Goal: Information Seeking & Learning: Learn about a topic

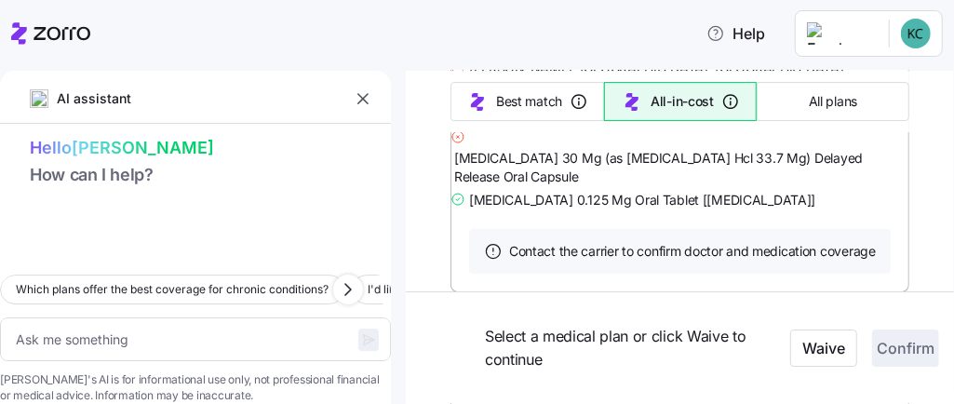
scroll to position [14097, 0]
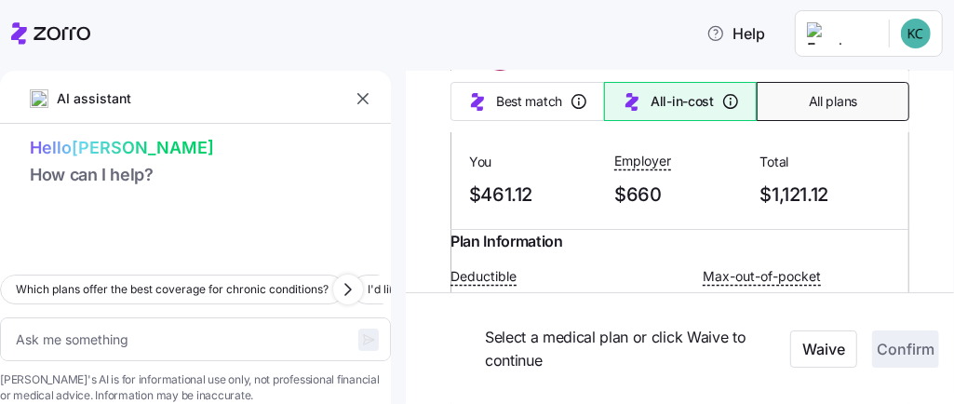
drag, startPoint x: 738, startPoint y: 146, endPoint x: 842, endPoint y: 90, distance: 118.2
click at [842, 90] on button "All plans" at bounding box center [833, 101] width 153 height 39
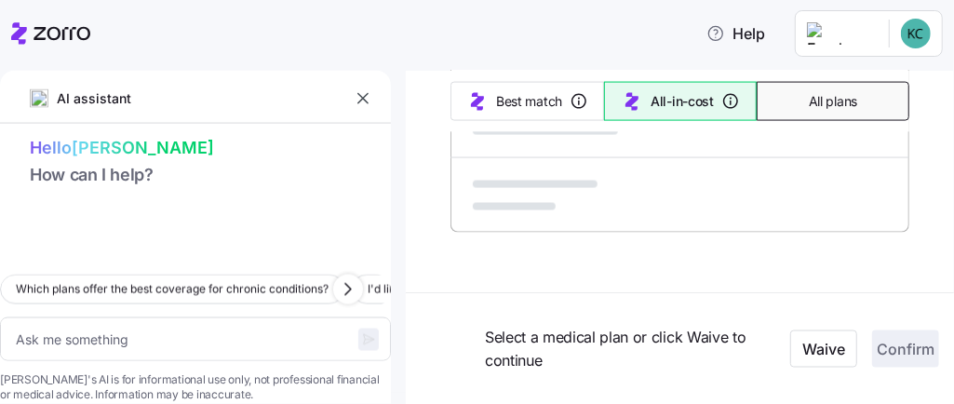
type textarea "x"
type input "Sorted by: Premium"
type textarea "x"
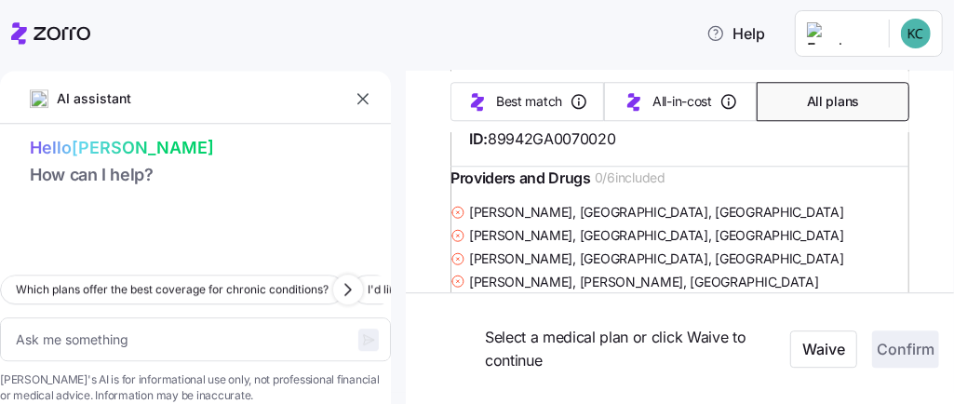
scroll to position [2604, 0]
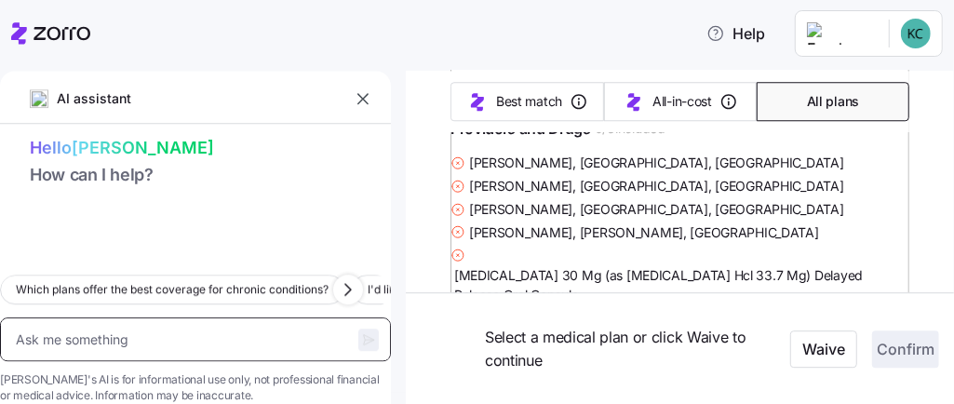
click at [202, 317] on textarea at bounding box center [195, 339] width 391 height 44
type textarea "f"
type textarea "x"
type textarea "fi"
type textarea "x"
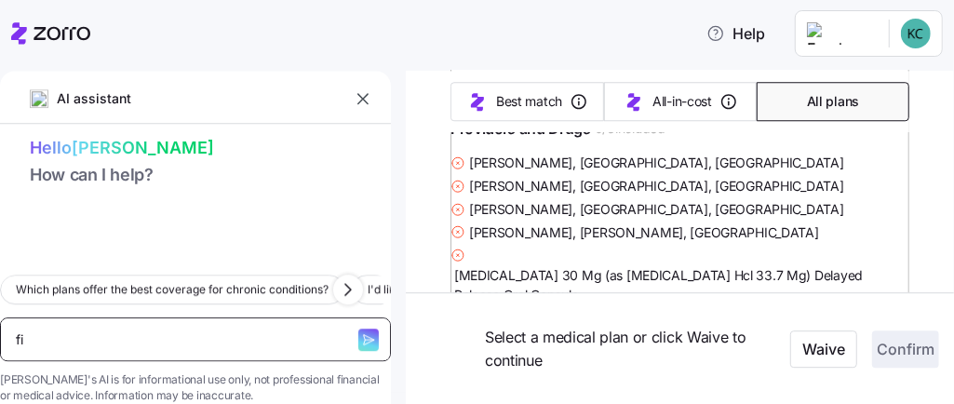
type textarea "fin"
type textarea "x"
type textarea "find"
type textarea "x"
type textarea "find"
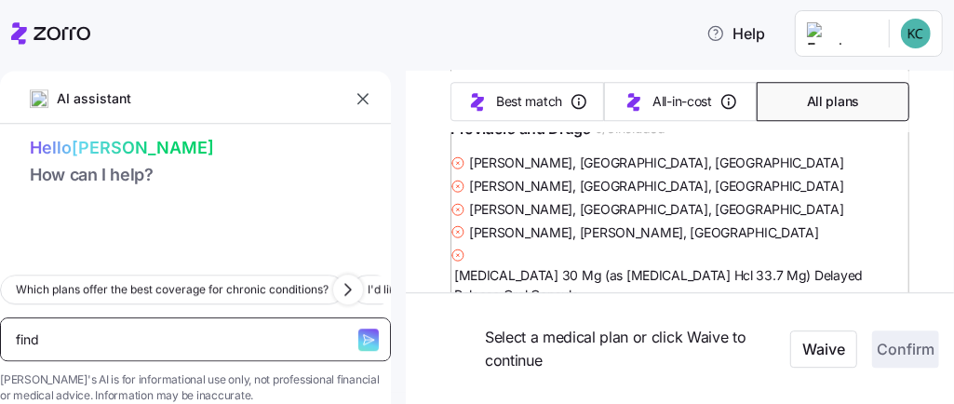
type textarea "x"
type textarea "find A"
type textarea "x"
type textarea "find An"
type textarea "x"
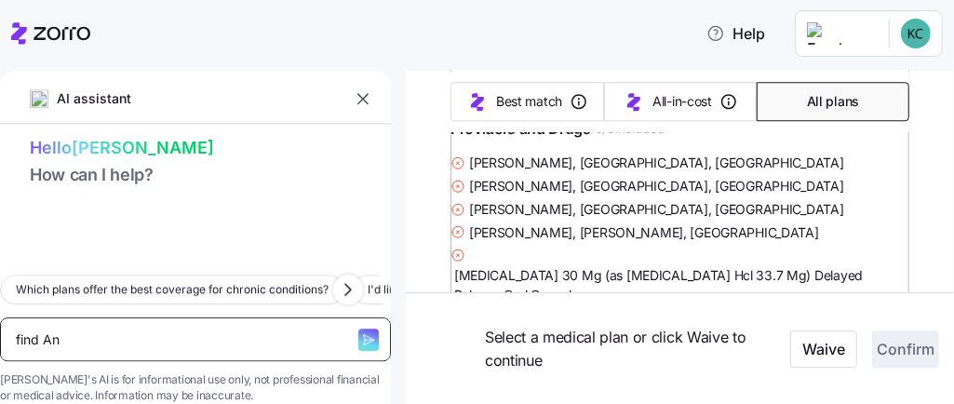
type textarea "find Ant"
type textarea "x"
type textarea "find Anth"
type textarea "x"
type textarea "find Anthe"
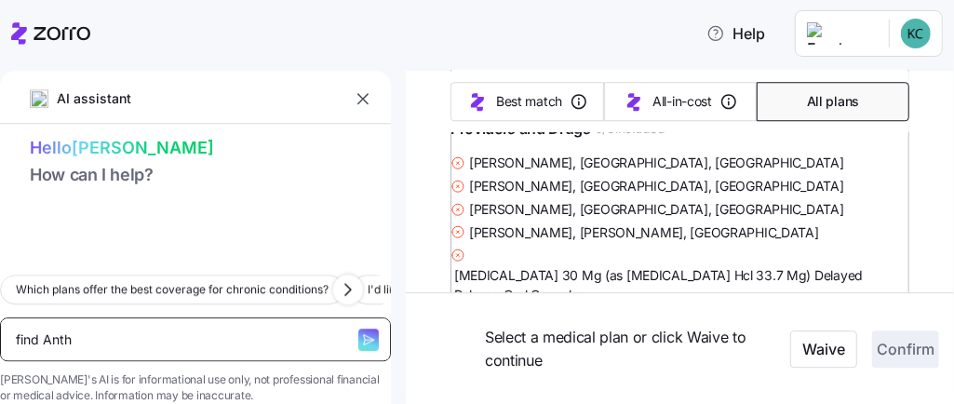
type textarea "x"
type textarea "find Anthem"
type textarea "x"
type textarea "find Anthem"
type textarea "x"
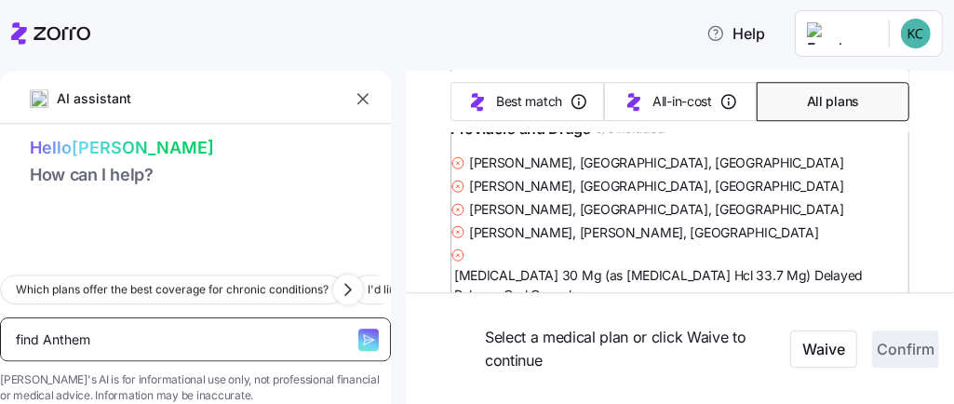
type textarea "find Anthem B"
type textarea "x"
type textarea "find Anthem Br"
type textarea "x"
type textarea "find Anthem Bro"
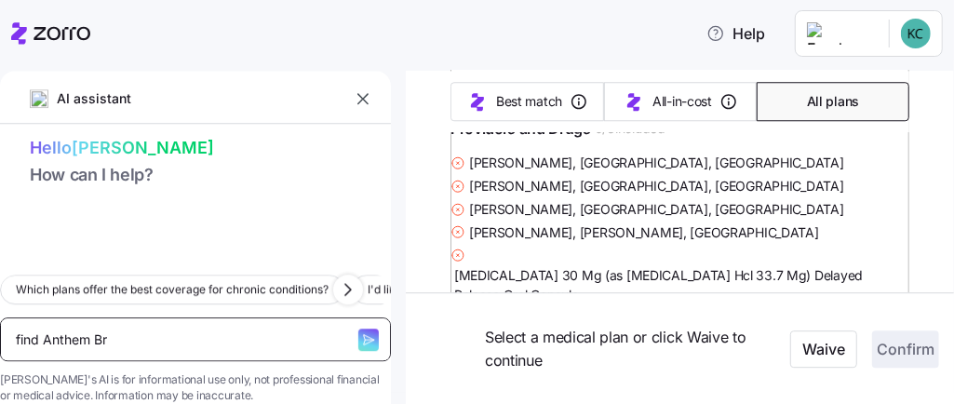
type textarea "x"
type textarea "find Anthem Bron"
type textarea "x"
type textarea "find Anthem Bronz"
type textarea "x"
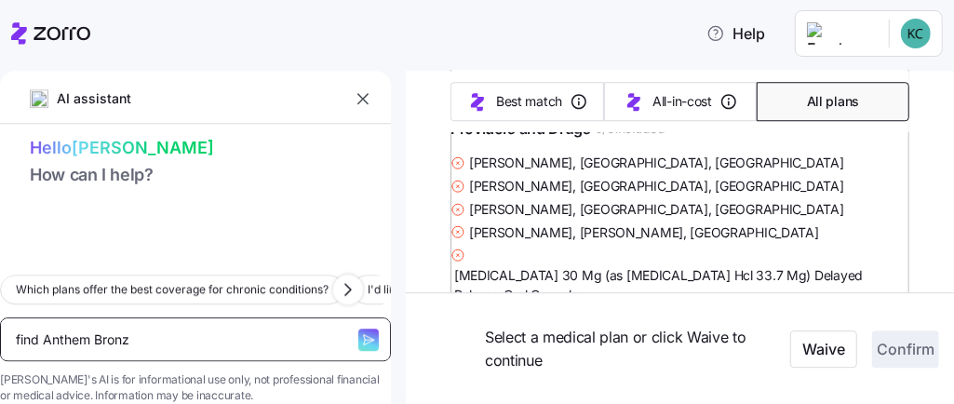
type textarea "find Anthem Bronze"
type textarea "x"
type textarea "find Anthem Bronze"
type textarea "x"
type textarea "find Anthem Bronze B"
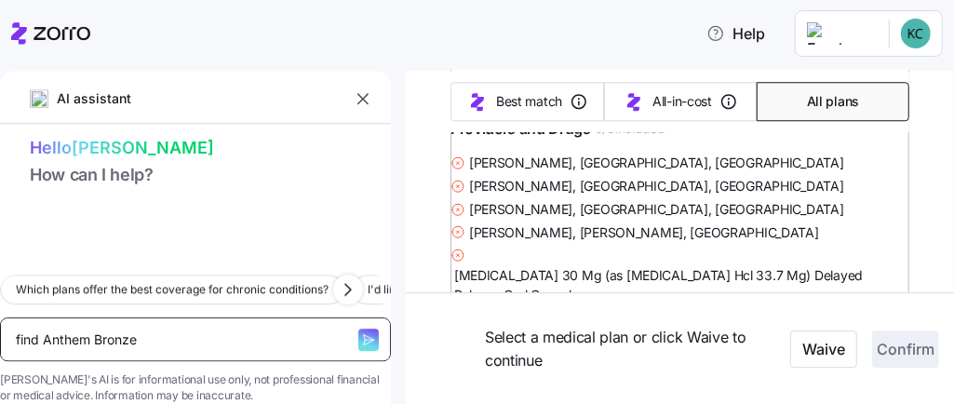
type textarea "x"
type textarea "find Anthem Bronze Bl"
type textarea "x"
type textarea "find Anthem Bronze Blu"
type textarea "x"
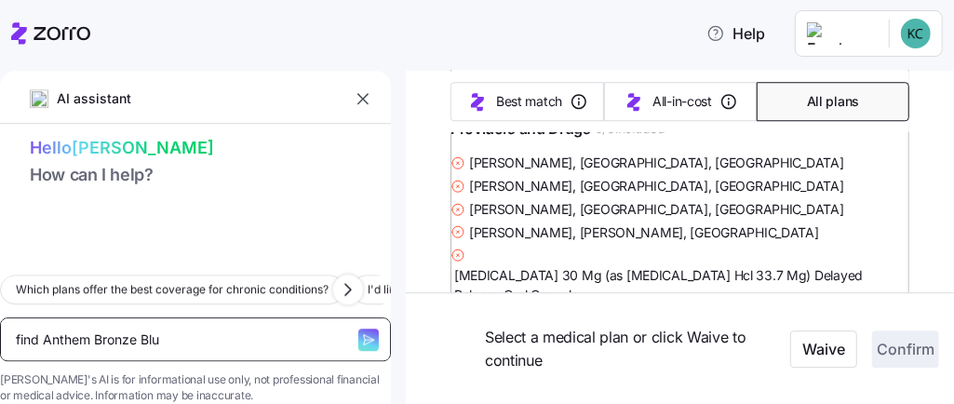
type textarea "find Anthem Bronze Blue"
type textarea "x"
type textarea "find Anthem Bronze Blue"
type textarea "x"
type textarea "find Anthem Bronze Blue V"
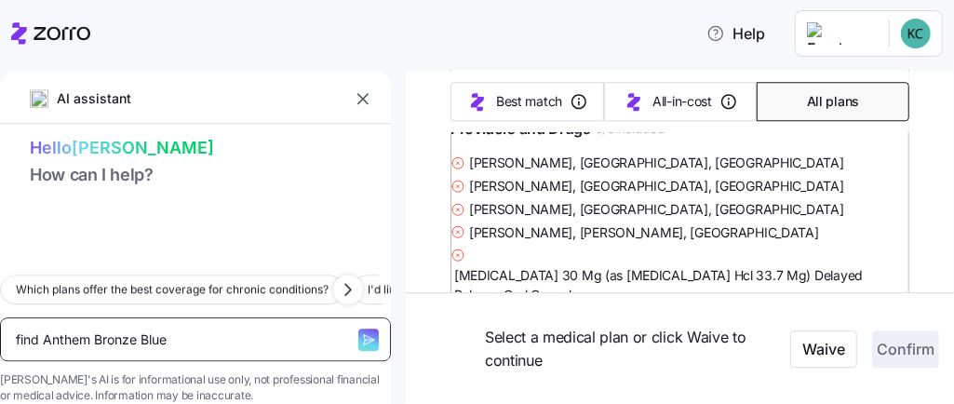
type textarea "x"
type textarea "find Anthem Bronze Blue Va"
type textarea "x"
type textarea "find Anthem Bronze Blue Val"
type textarea "x"
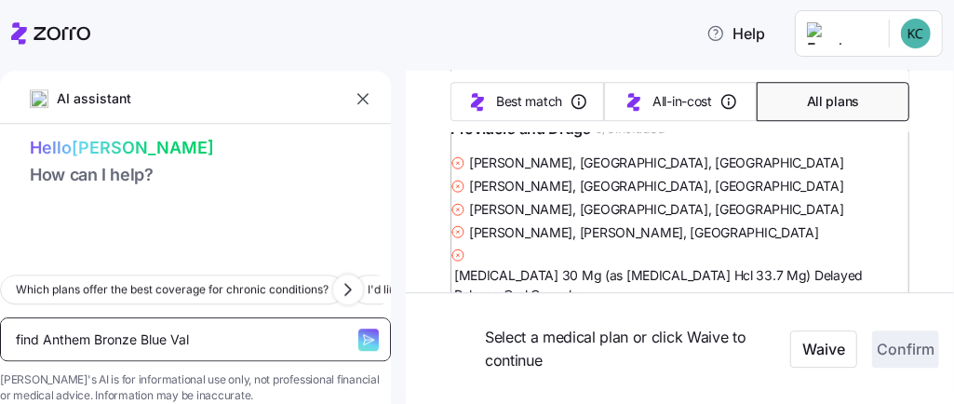
type textarea "find Anthem Bronze Blue Valu"
type textarea "x"
type textarea "find Anthem Bronze Blue Value"
type textarea "x"
type textarea "find Anthem Bronze Blue Value"
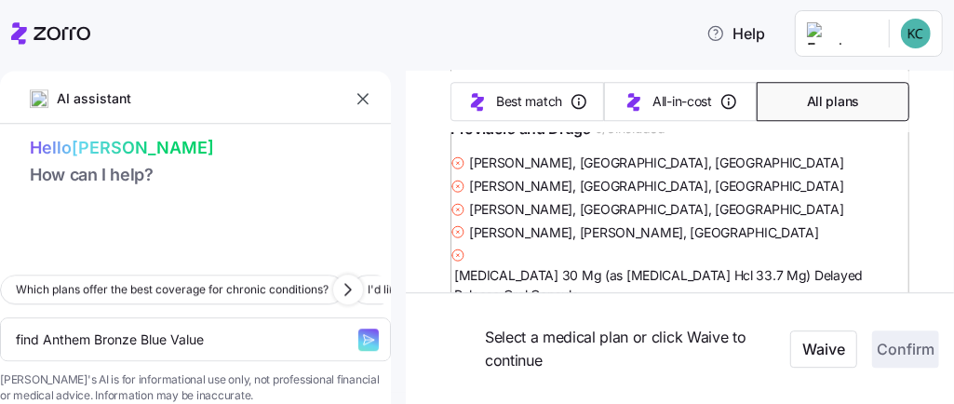
click at [361, 332] on icon "button" at bounding box center [368, 339] width 15 height 15
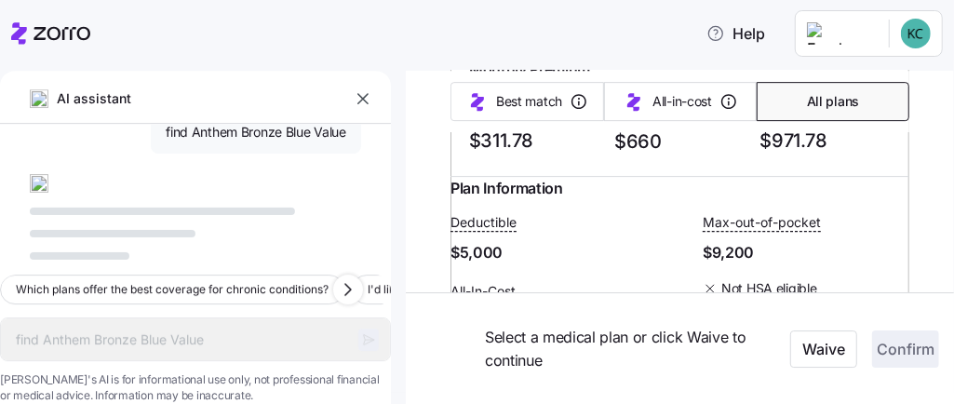
scroll to position [3051, 0]
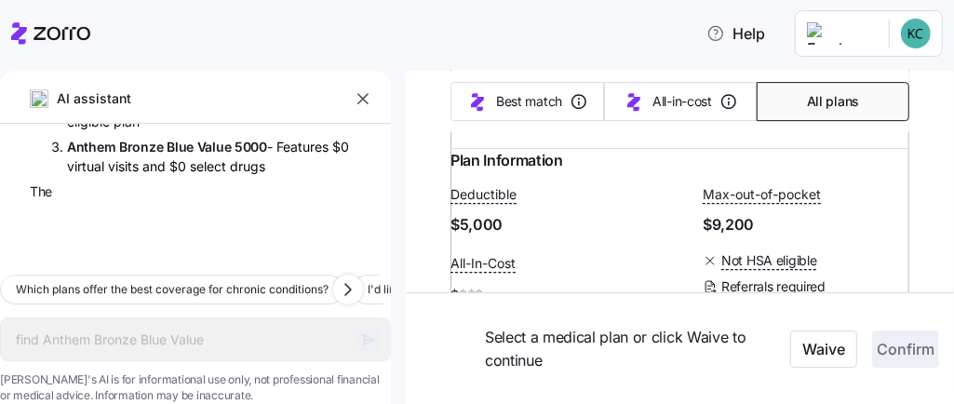
type textarea "x"
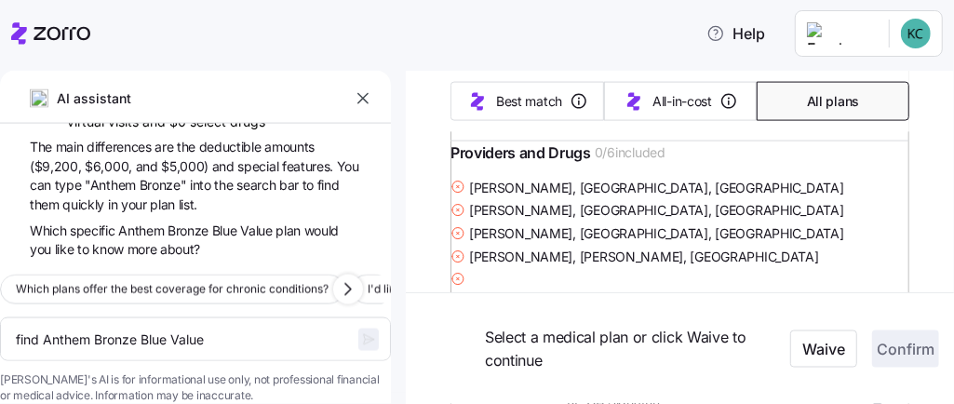
scroll to position [4999, 0]
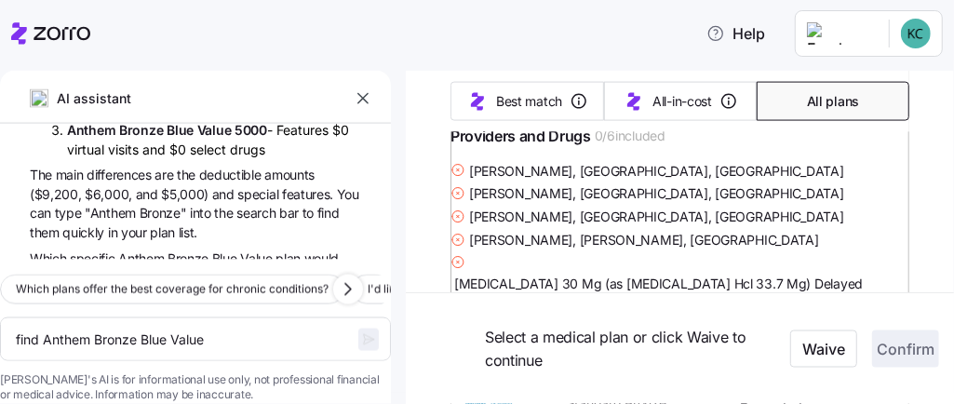
scroll to position [297, 0]
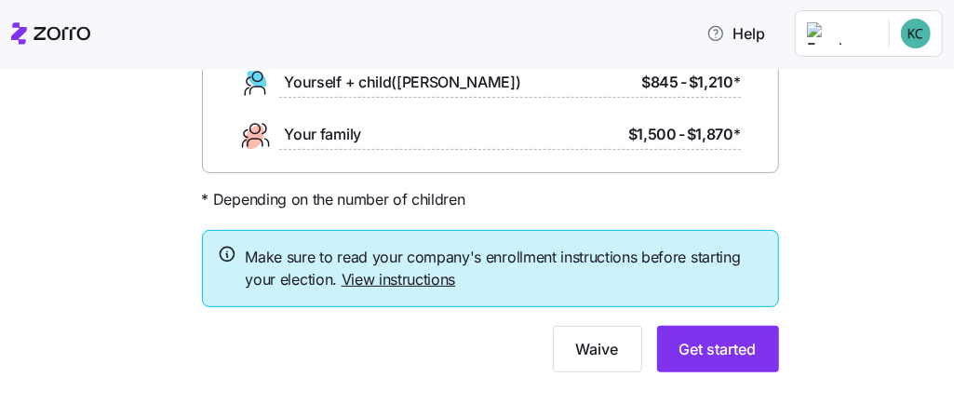
scroll to position [297, 0]
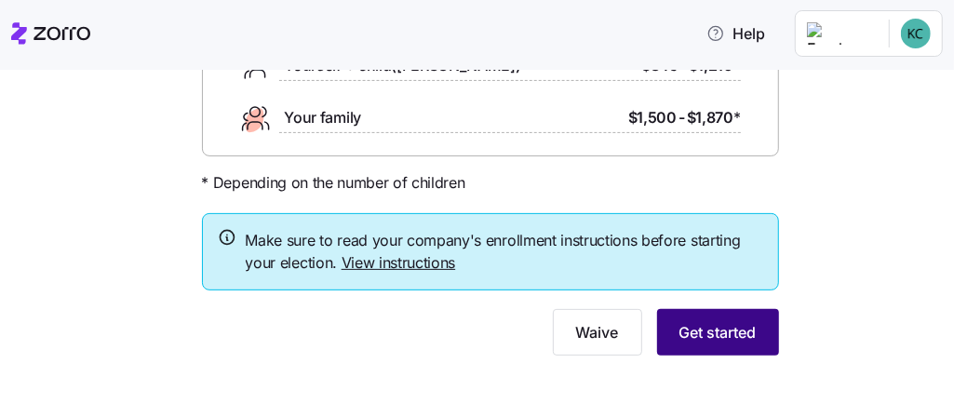
click at [732, 330] on span "Get started" at bounding box center [717, 332] width 77 height 22
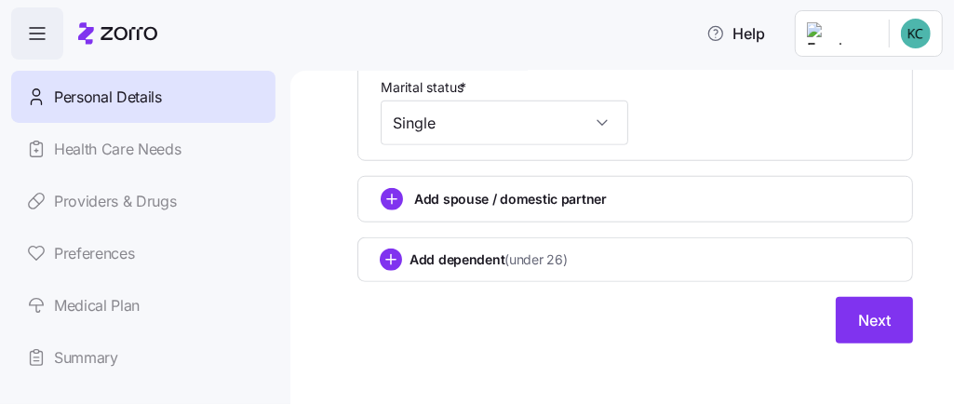
scroll to position [840, 0]
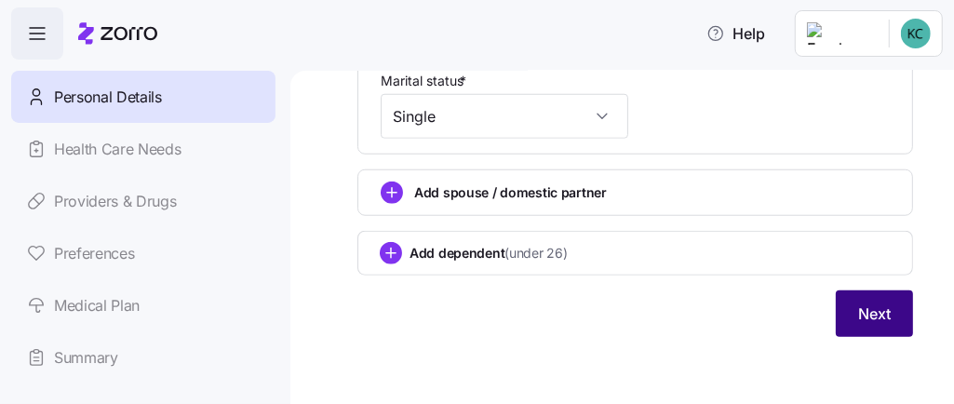
click at [846, 300] on button "Next" at bounding box center [874, 313] width 77 height 47
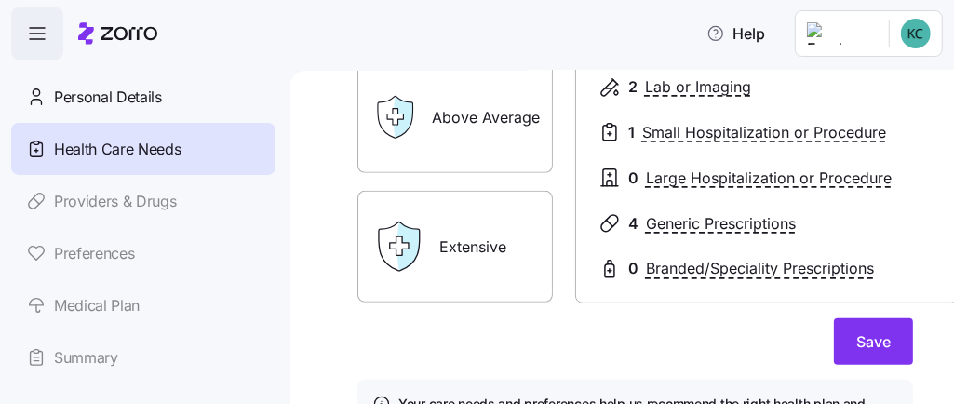
scroll to position [408, 0]
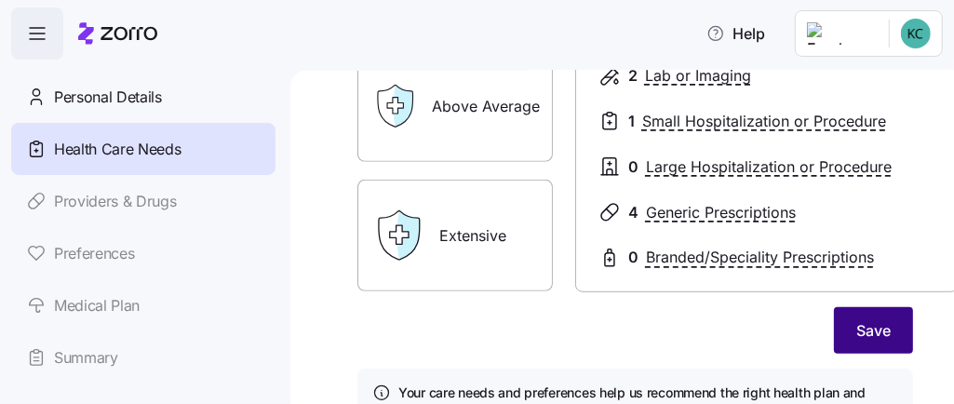
click at [856, 327] on span "Save" at bounding box center [873, 330] width 34 height 22
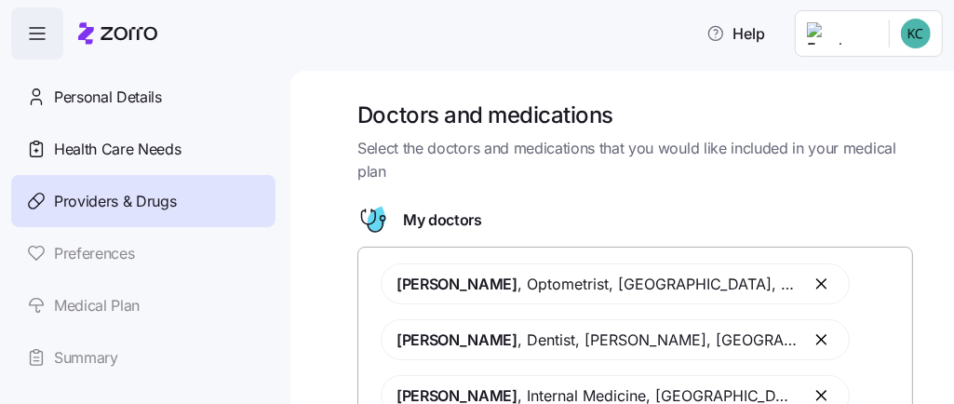
click at [937, 385] on div "Doctors and medications Select the doctors and medications that you would like …" at bounding box center [621, 237] width 663 height 333
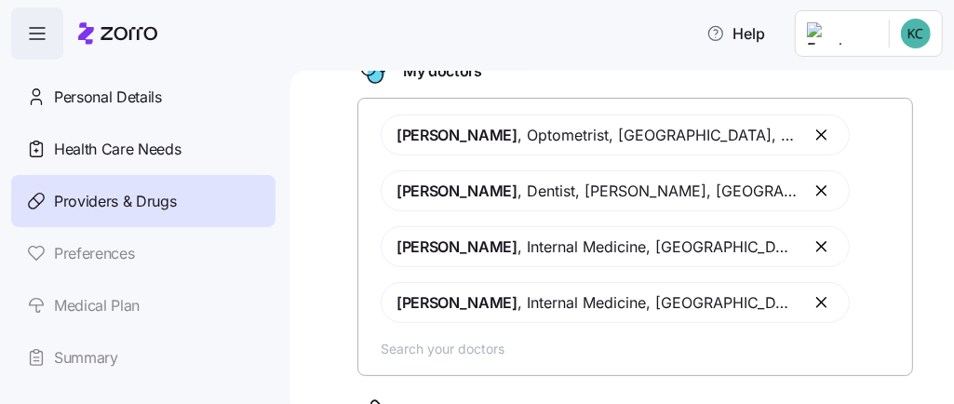
scroll to position [186, 0]
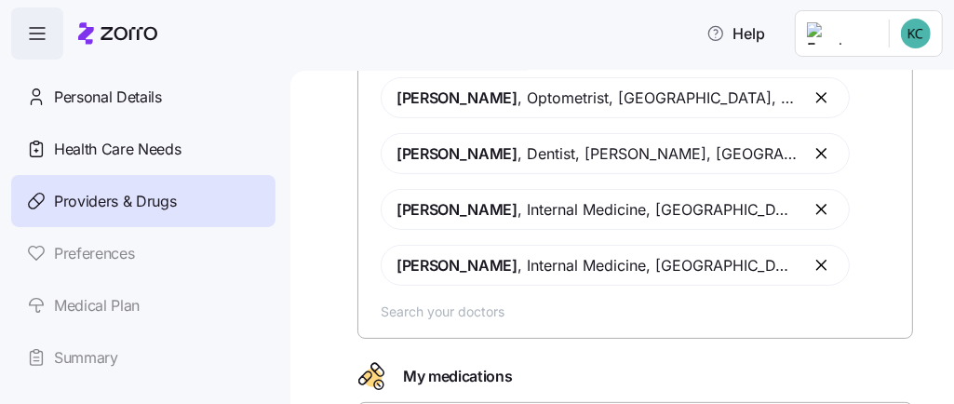
click at [413, 313] on input "text" at bounding box center [641, 311] width 520 height 20
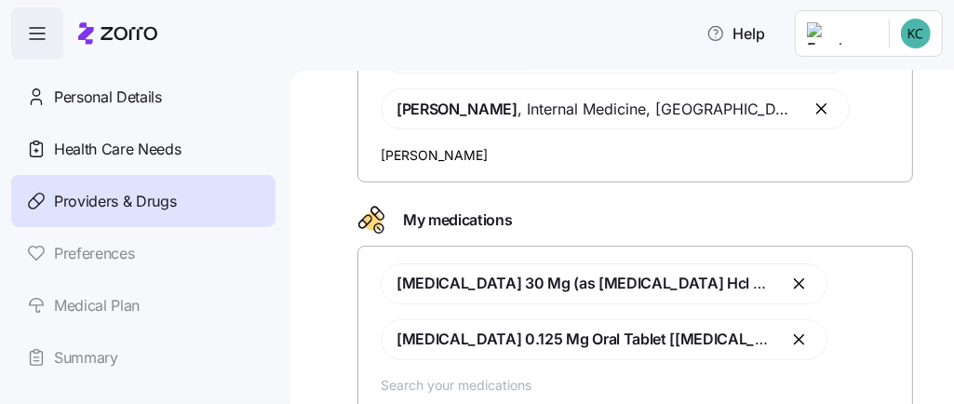
scroll to position [322, 0]
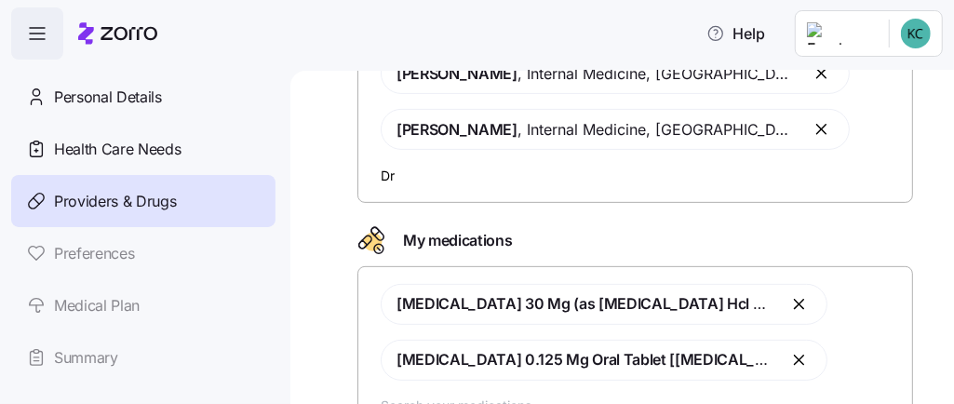
type input "D"
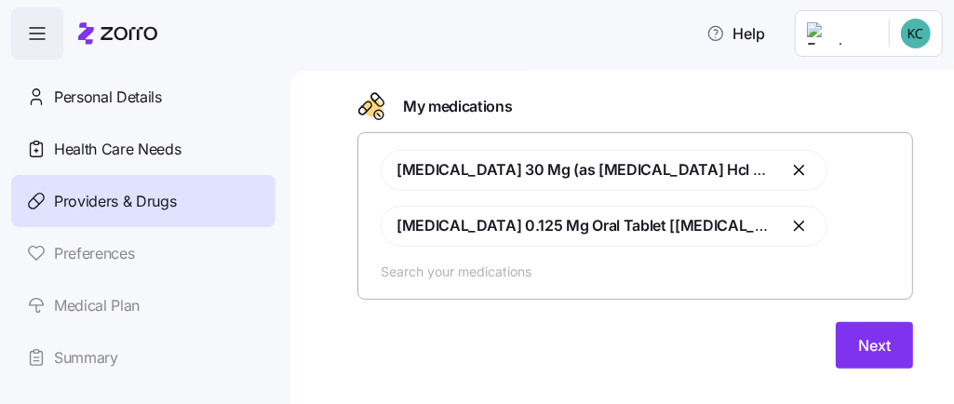
scroll to position [461, 0]
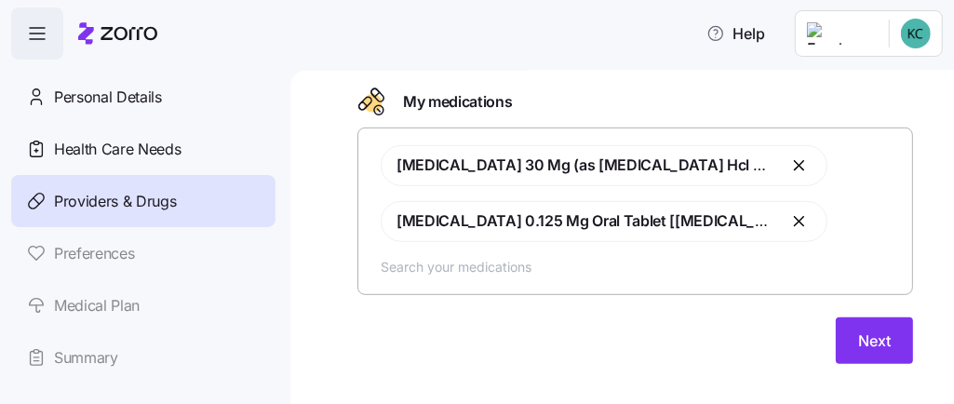
click at [558, 263] on input "text" at bounding box center [641, 267] width 520 height 20
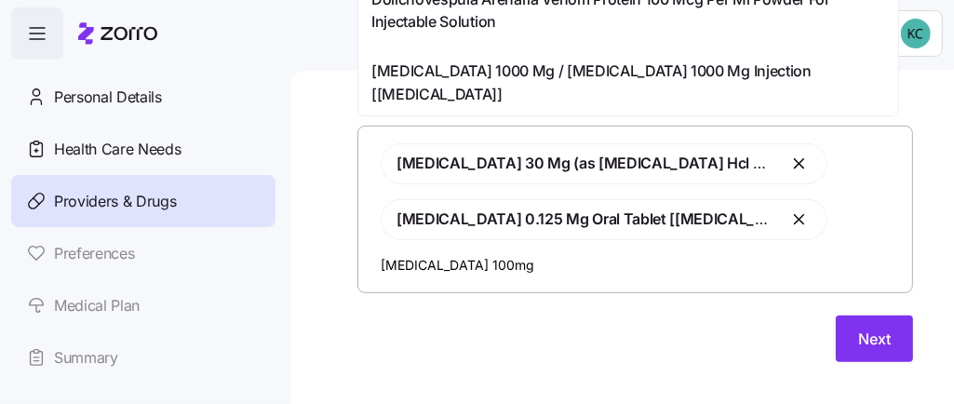
scroll to position [745, 0]
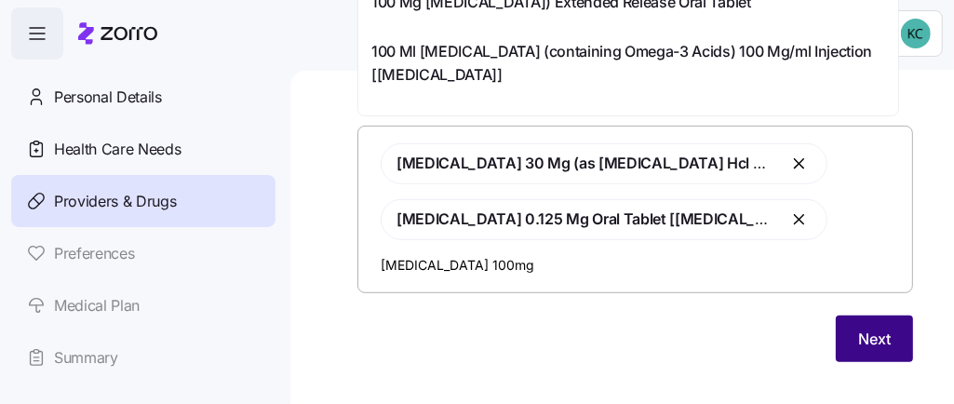
type input "[MEDICAL_DATA] 100mg"
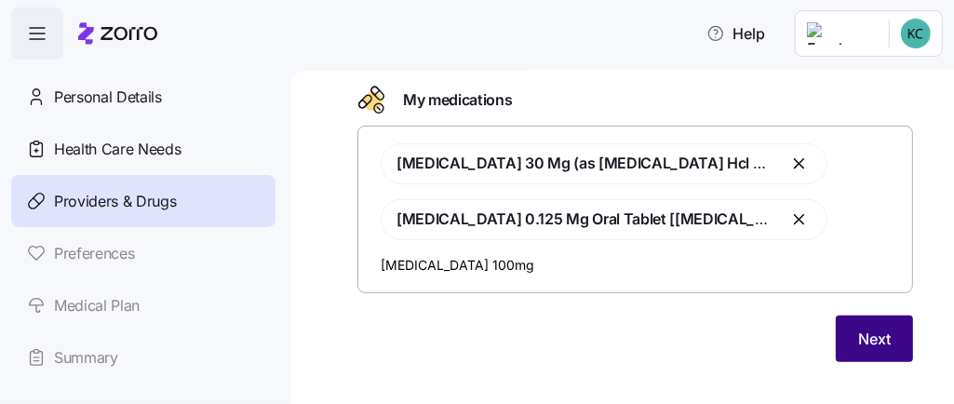
click at [858, 334] on span "Next" at bounding box center [874, 339] width 33 height 22
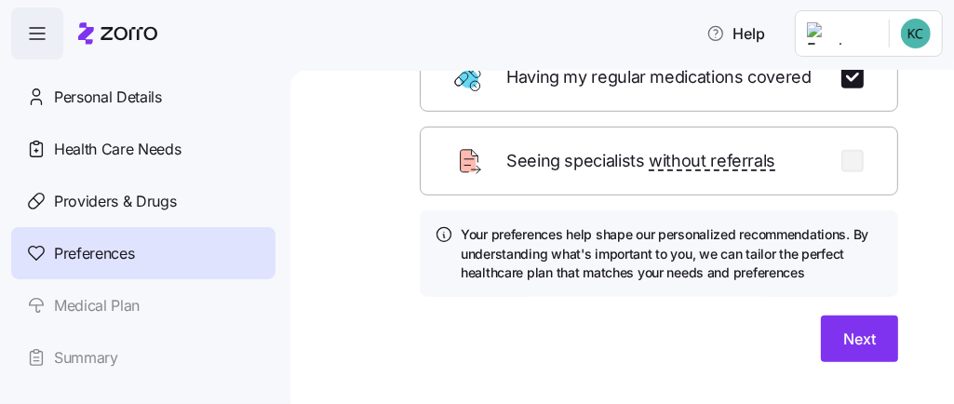
scroll to position [446, 0]
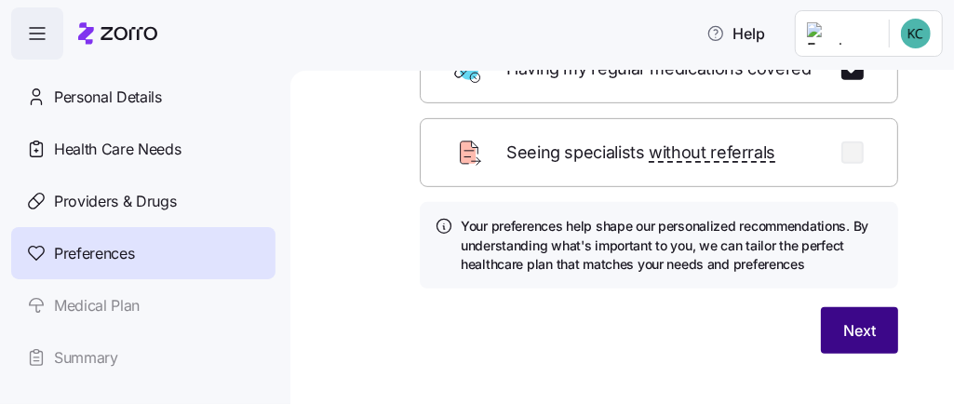
click at [843, 341] on span "Next" at bounding box center [859, 330] width 33 height 22
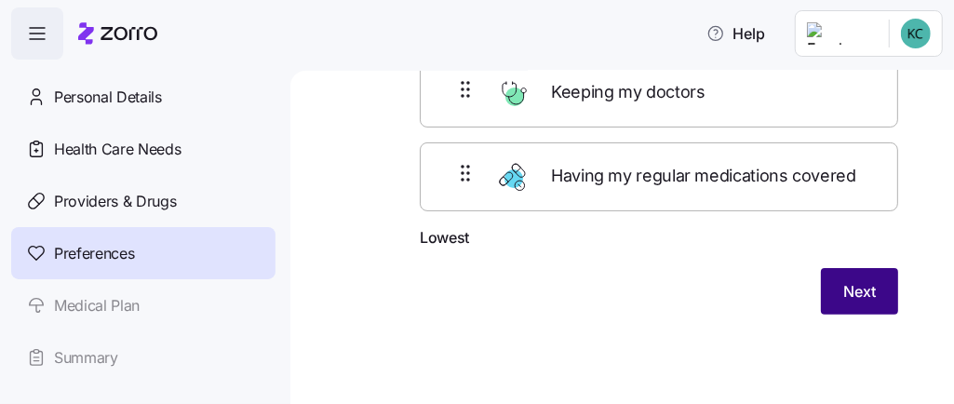
scroll to position [258, 0]
click at [864, 296] on button "Next" at bounding box center [859, 291] width 77 height 47
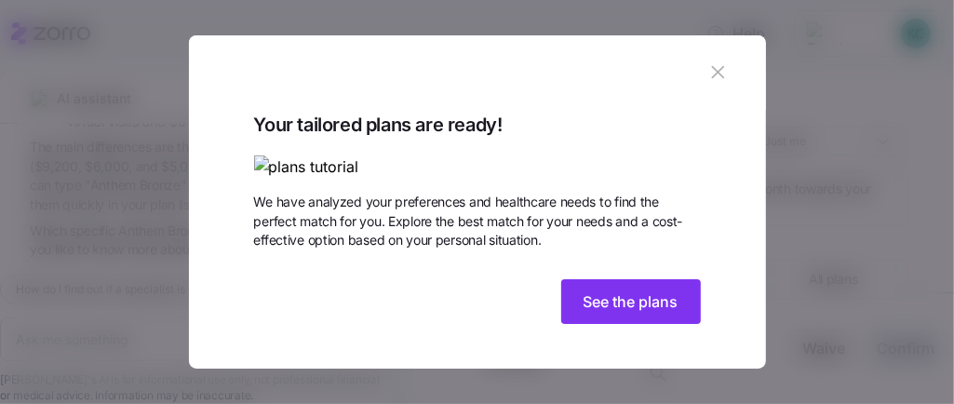
scroll to position [194, 0]
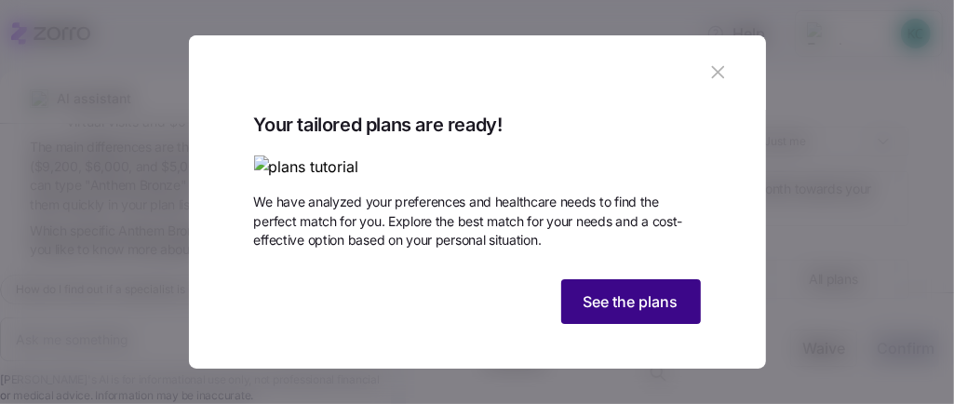
click at [616, 309] on span "See the plans" at bounding box center [630, 301] width 95 height 22
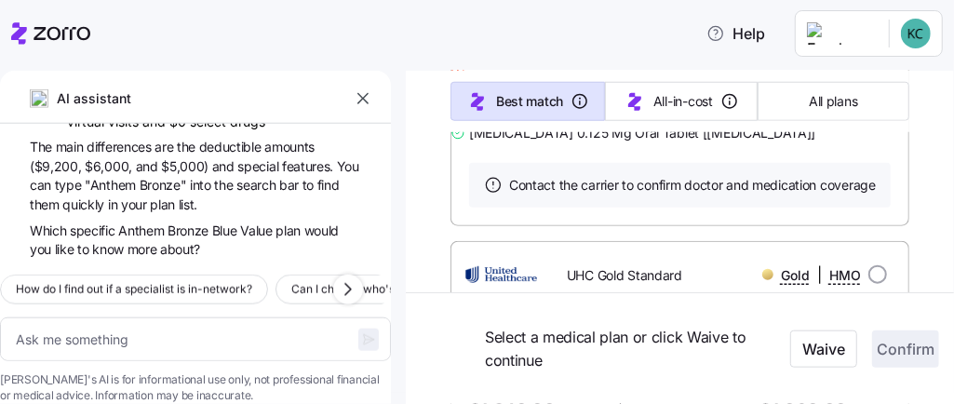
scroll to position [54462, 0]
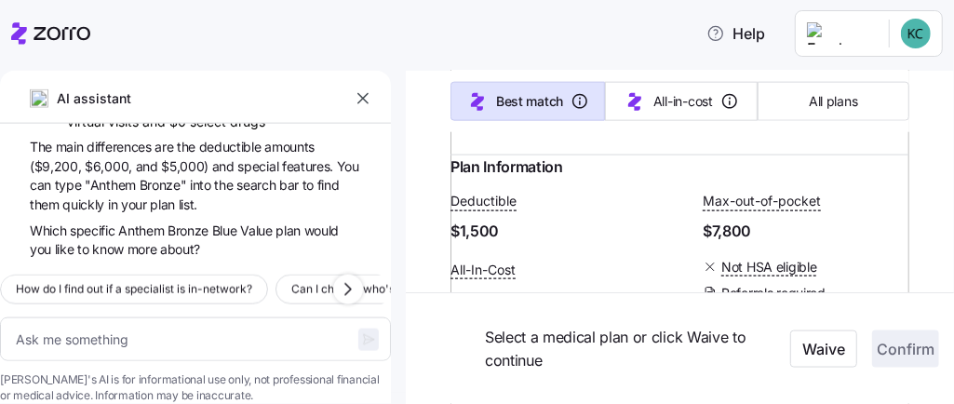
drag, startPoint x: 938, startPoint y: 126, endPoint x: 946, endPoint y: 103, distance: 23.9
click at [946, 103] on div "AI assistant K C find Anthem Bronze Blue Value I found three Anthem Bronze Blue…" at bounding box center [477, 237] width 954 height 333
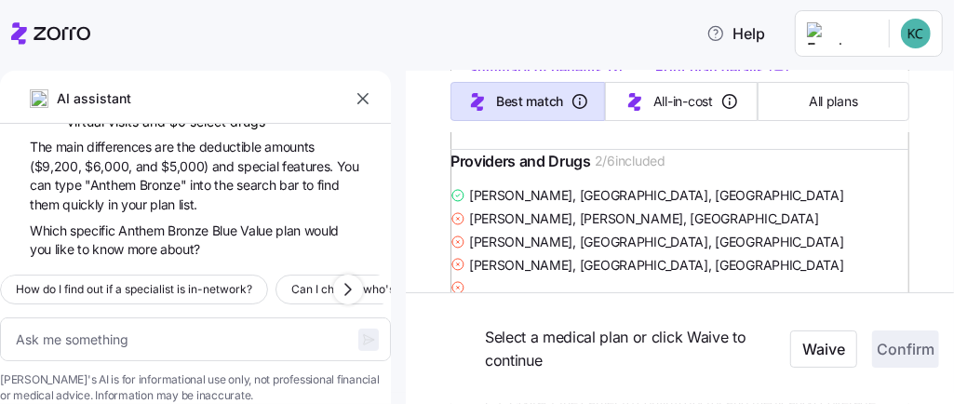
scroll to position [334, 0]
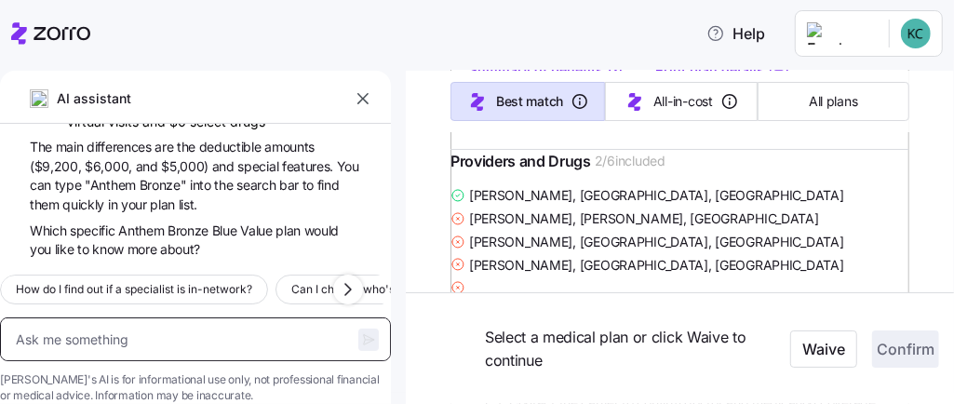
click at [191, 317] on textarea at bounding box center [195, 339] width 391 height 44
type textarea "x"
type textarea "A"
type textarea "x"
type textarea "An"
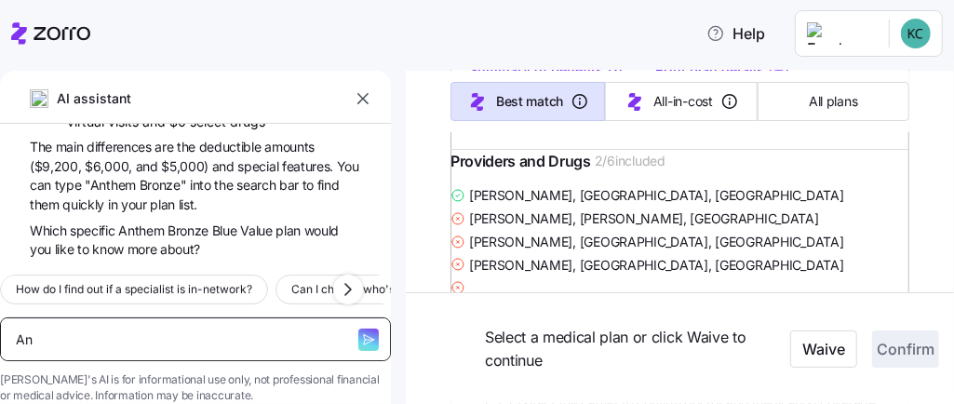
type textarea "x"
type textarea "Ant"
type textarea "x"
type textarea "Ante"
type textarea "x"
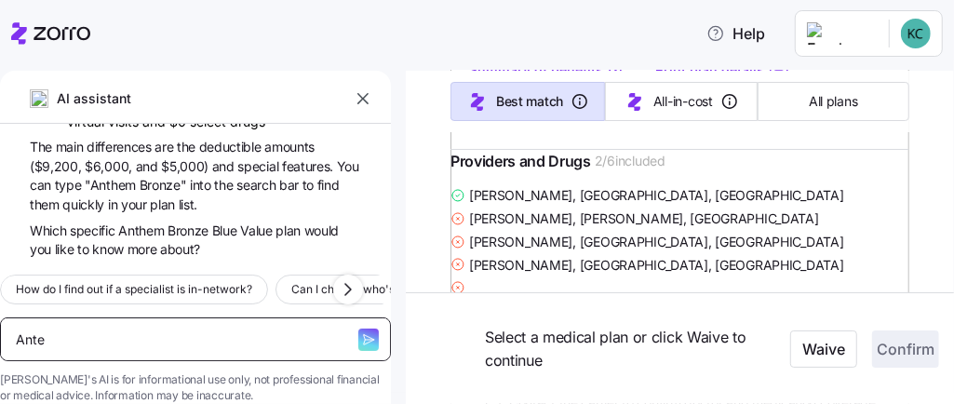
type textarea "Anteh"
type textarea "x"
type textarea "Ante"
type textarea "x"
type textarea "Ant"
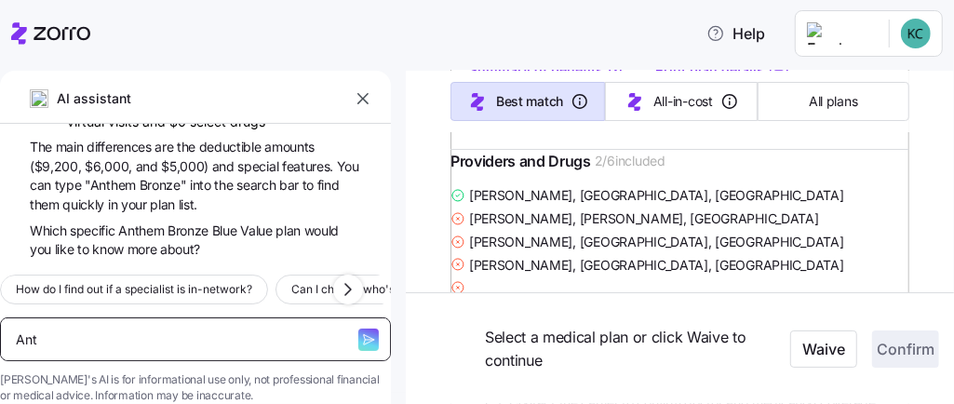
type textarea "x"
type textarea "Anth"
type textarea "x"
type textarea "Anthe"
type textarea "x"
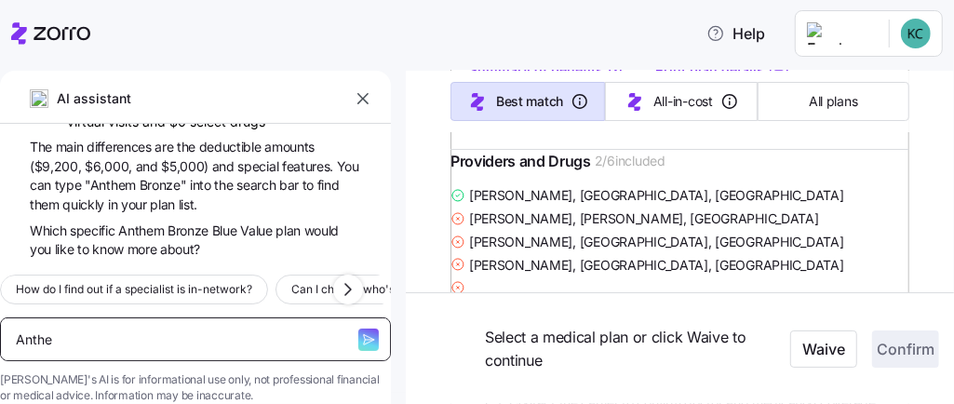
type textarea "Anthem"
type textarea "x"
type textarea "Anthem"
type textarea "x"
type textarea "Anthem B"
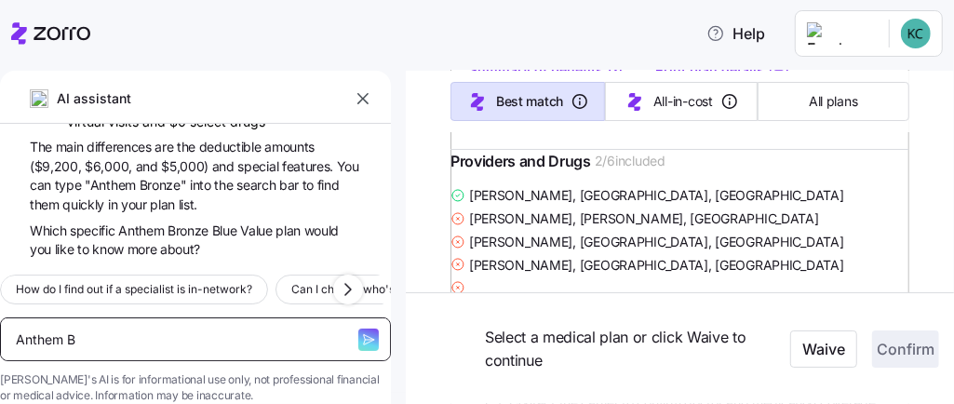
type textarea "x"
type textarea "Anthem Bro"
type textarea "x"
type textarea "Anthem Bron"
type textarea "x"
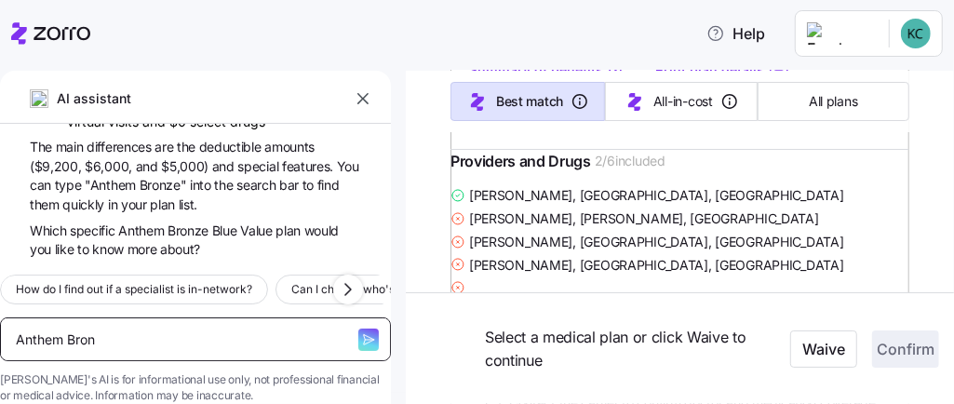
type textarea "Anthem Bronz"
type textarea "x"
type textarea "Anthem Bronze"
type textarea "x"
type textarea "Anthem Bronze"
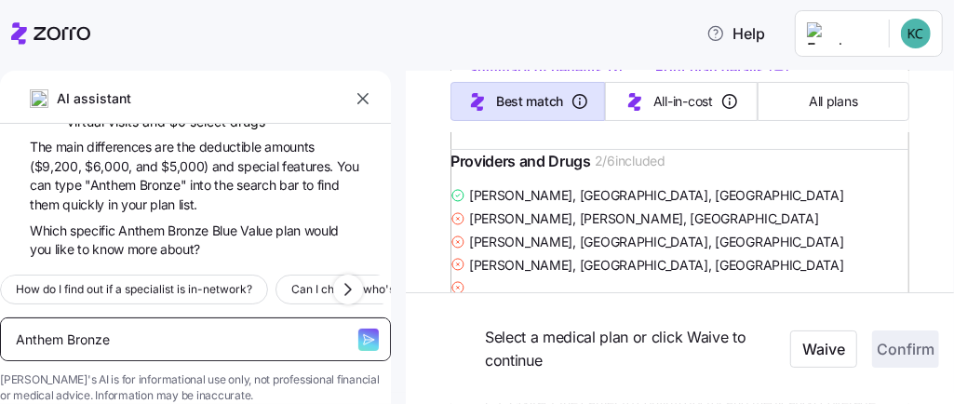
type textarea "x"
type textarea "Anthem Bronze V"
type textarea "x"
type textarea "Anthem Bronze Va"
type textarea "x"
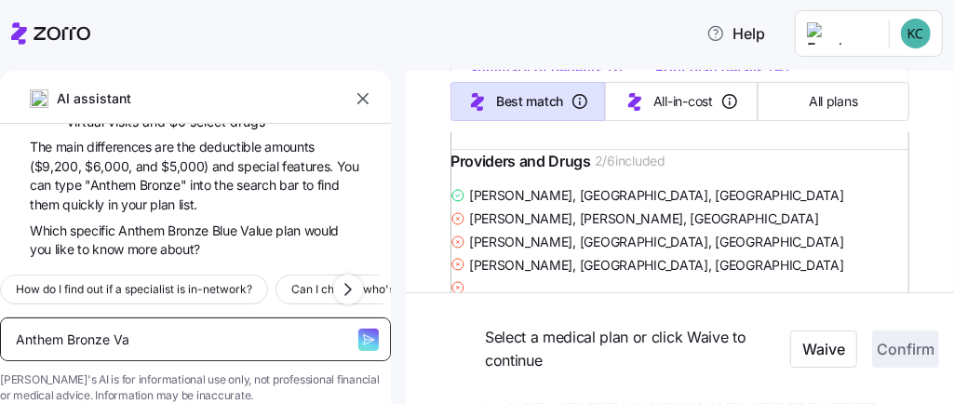
type textarea "Anthem Bronze Val"
type textarea "x"
type textarea "Anthem Bronze Valu"
type textarea "x"
type textarea "Anthem Bronze Value"
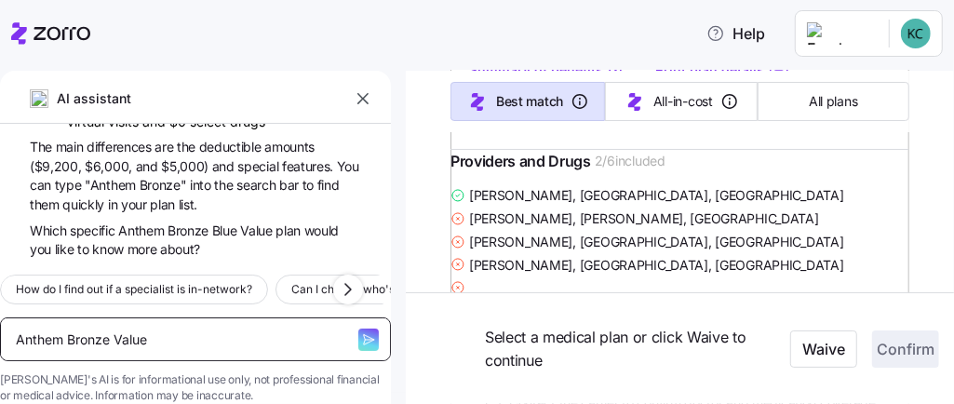
type textarea "x"
type textarea "Anthem Bronze Value"
type textarea "x"
type textarea "Anthem Bronze Value 5"
type textarea "x"
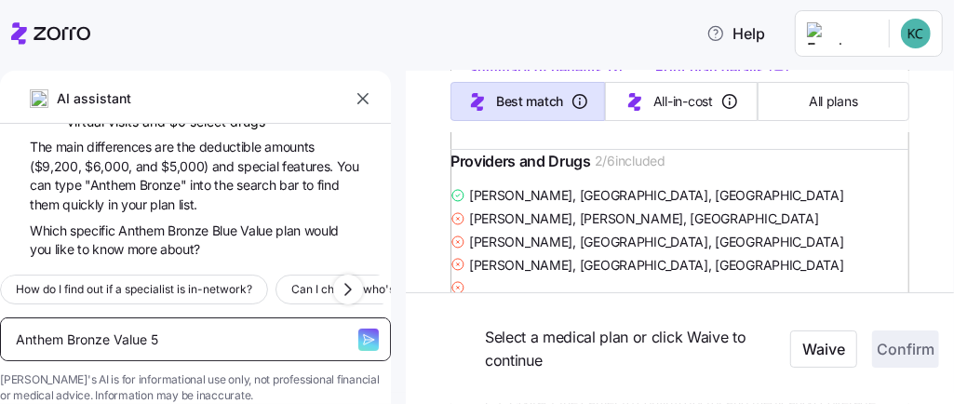
type textarea "Anthem Bronze Value"
type textarea "x"
type textarea "Anthem Bronze Value $"
type textarea "x"
type textarea "Anthem Bronze Value $5"
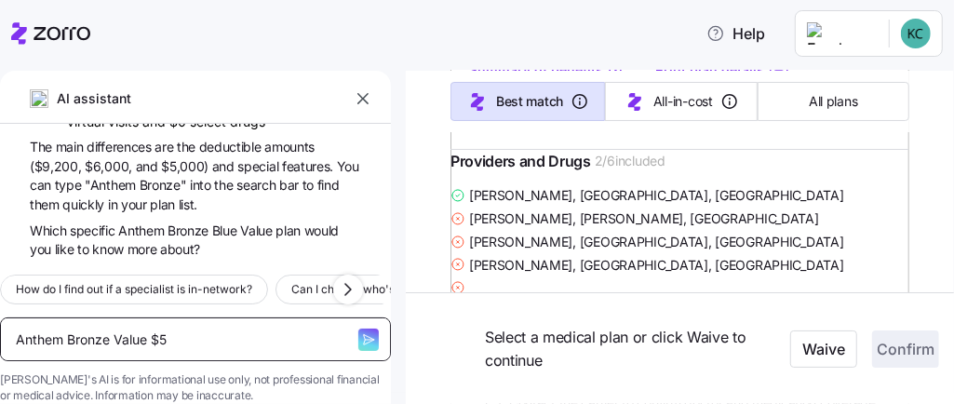
type textarea "x"
type textarea "Anthem Bronze Value $50"
type textarea "x"
type textarea "Anthem Bronze Value $500"
type textarea "x"
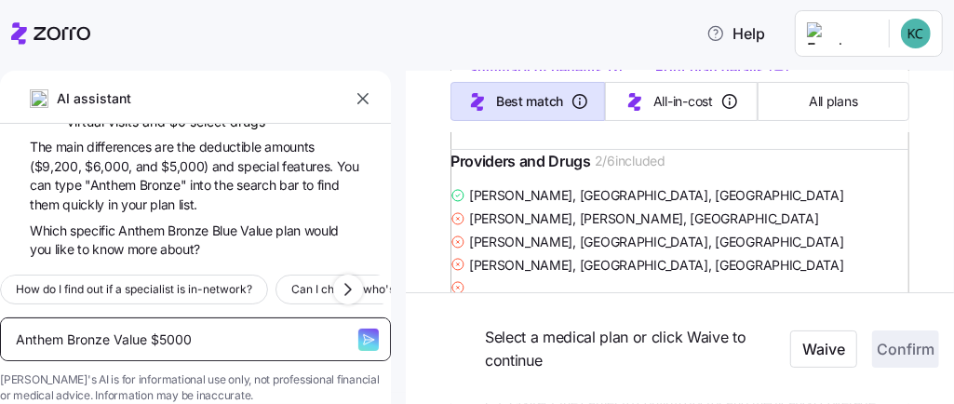
type textarea "Anthem Bronze Value $5000"
type textarea "x"
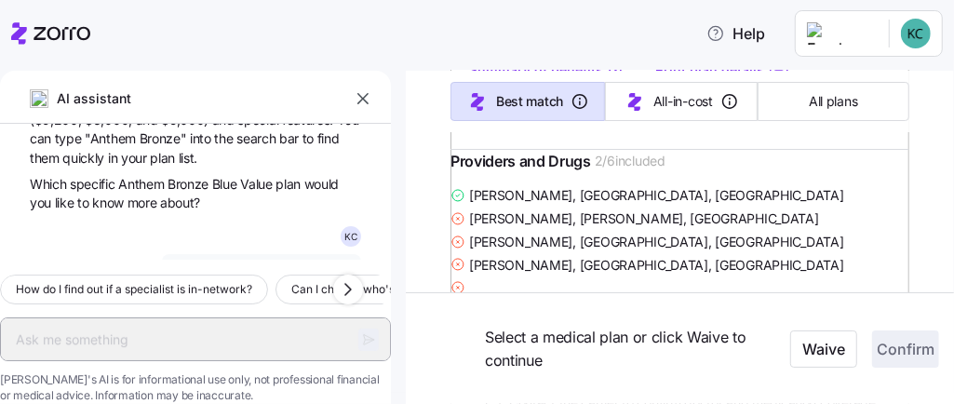
scroll to position [526, 0]
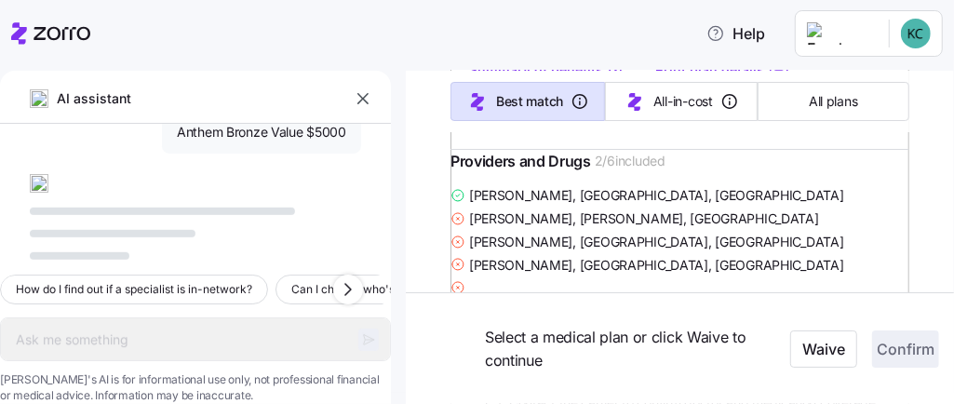
click at [790, 327] on div "Waive Confirm" at bounding box center [868, 349] width 156 height 52
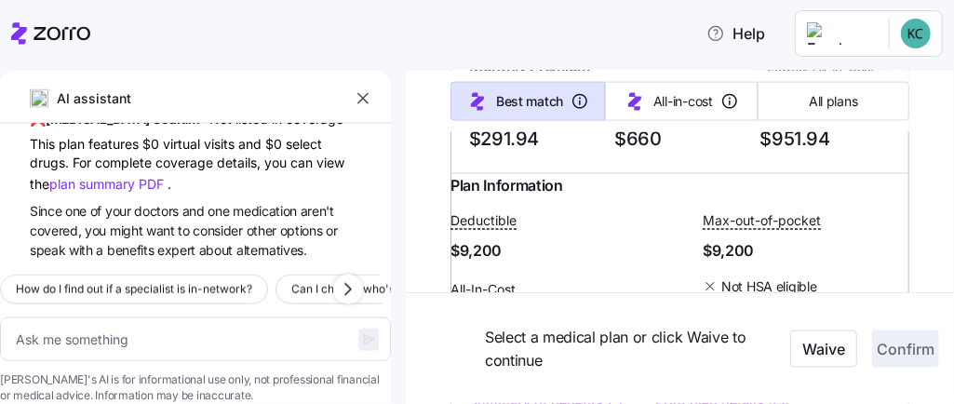
scroll to position [4913, 0]
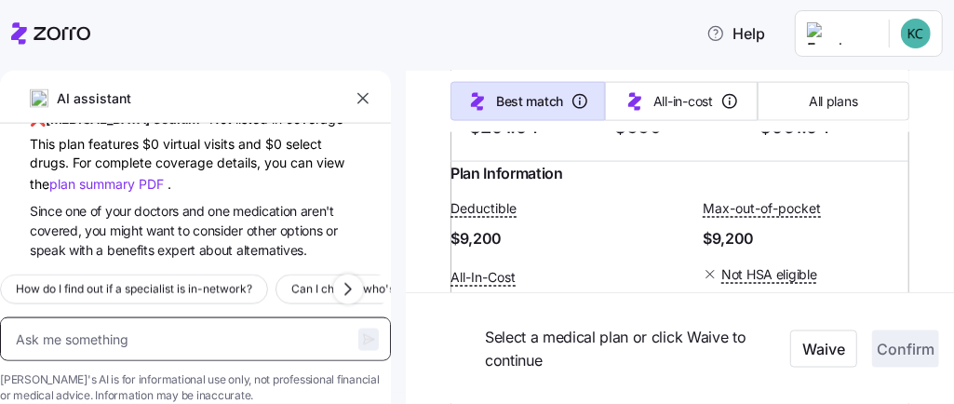
click at [176, 317] on textarea at bounding box center [195, 339] width 391 height 44
type textarea "x"
type textarea "n"
type textarea "x"
type textarea "no"
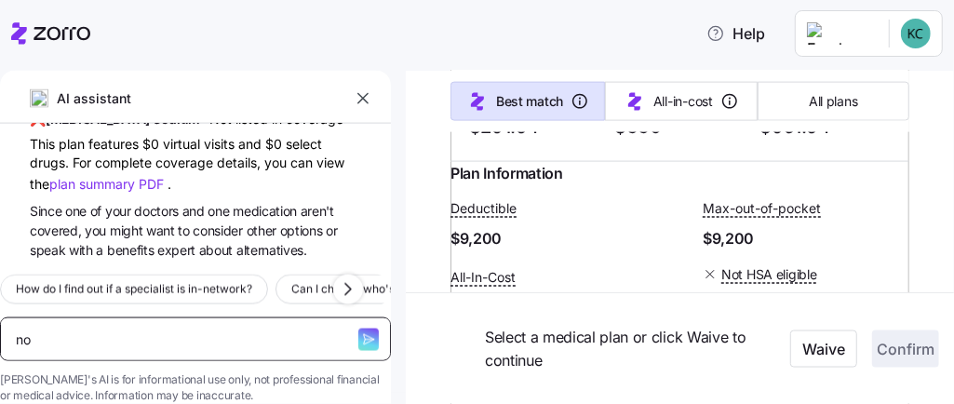
type textarea "x"
type textarea "not"
type textarea "x"
type textarea "nothi"
type textarea "x"
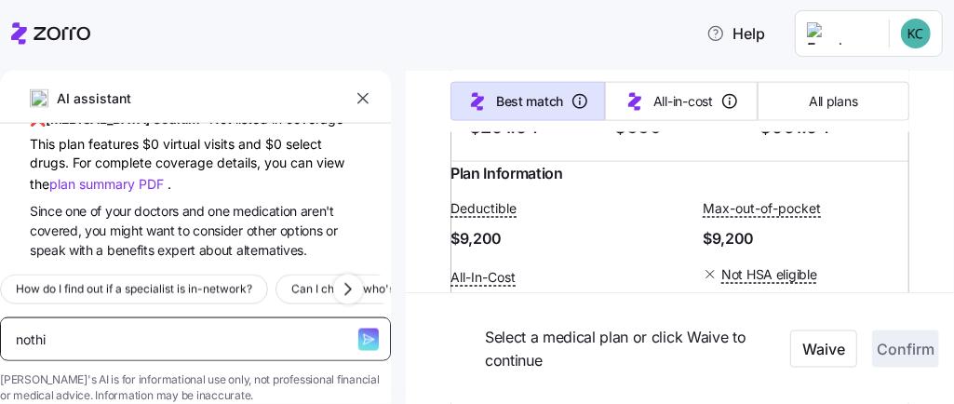
type textarea "nothin"
type textarea "x"
type textarea "nothing"
type textarea "x"
type textarea "nothing"
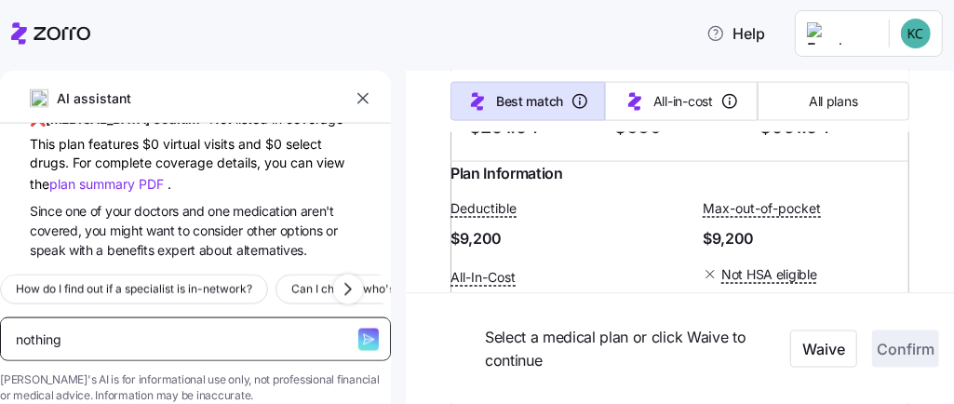
type textarea "x"
type textarea "nothing ou"
type textarea "x"
type textarea "nothing out"
type textarea "x"
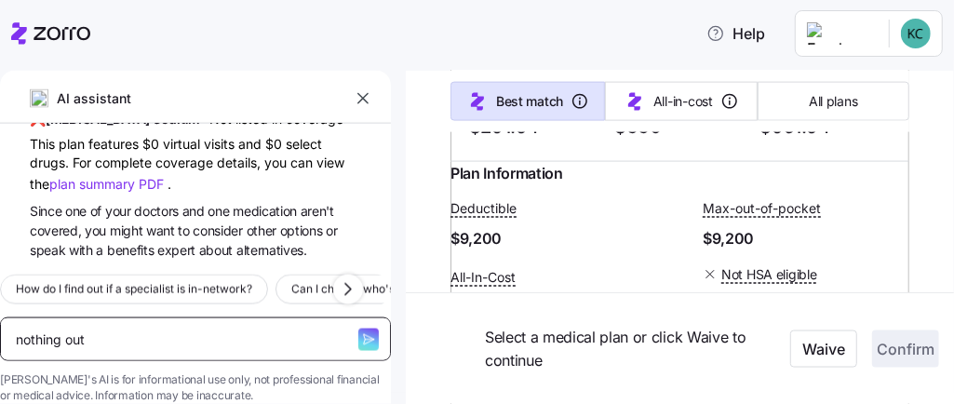
type textarea "nothing out"
type textarea "x"
type textarea "nothing out o"
type textarea "x"
type textarea "nothing out of"
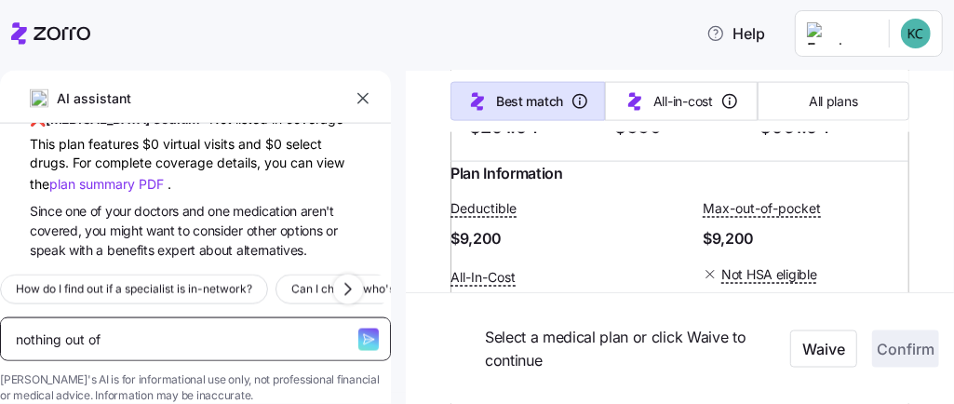
type textarea "x"
type textarea "nothing out of"
type textarea "x"
type textarea "nothing out of p"
type textarea "x"
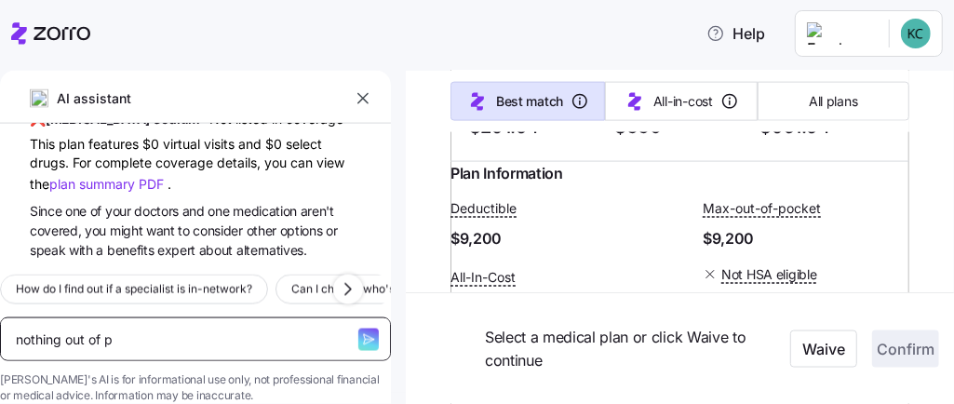
type textarea "nothing out of po"
type textarea "x"
type textarea "nothing out of poc"
type textarea "x"
type textarea "nothing out of pock"
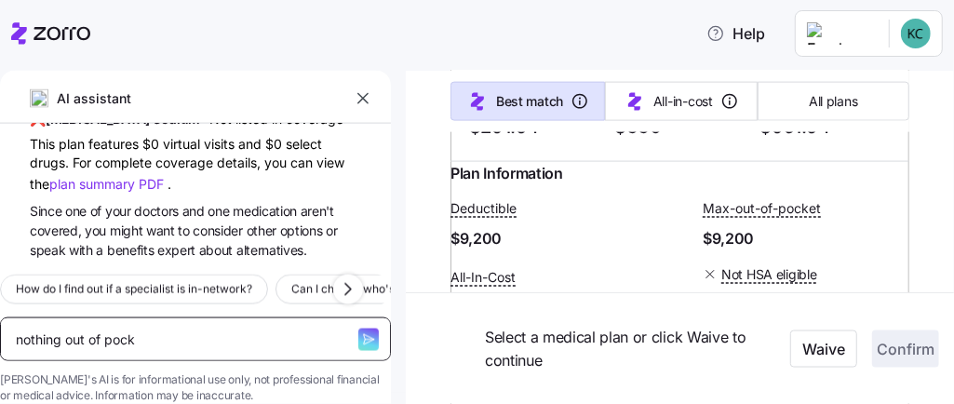
type textarea "x"
type textarea "nothing out of pocke"
type textarea "x"
type textarea "nothing out of pocket"
type textarea "x"
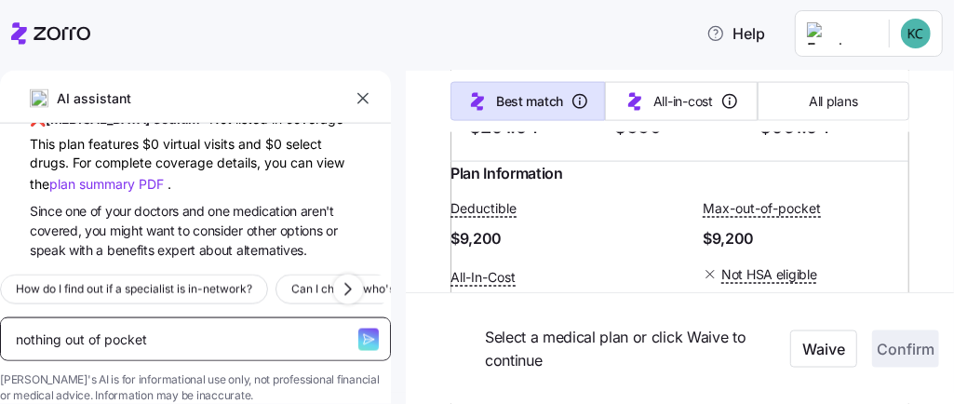
type textarea "nothing out of pocket"
type textarea "x"
type textarea "nothing out of pocket m"
type textarea "x"
type textarea "nothing out of pocket mo"
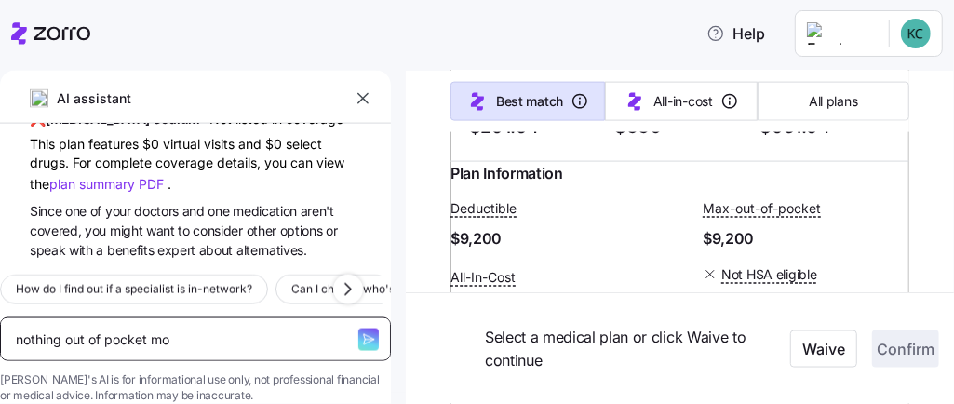
type textarea "x"
type textarea "nothing out of pocket mon"
type textarea "x"
type textarea "nothing out of pocket mont"
type textarea "x"
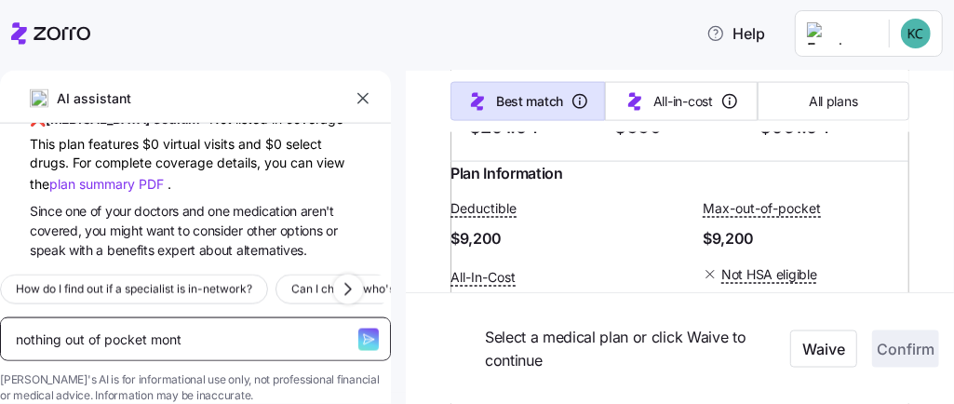
type textarea "nothing out of pocket month"
type textarea "x"
type textarea "nothing out of pocket monthl"
type textarea "x"
type textarea "nothing out of pocket monthly"
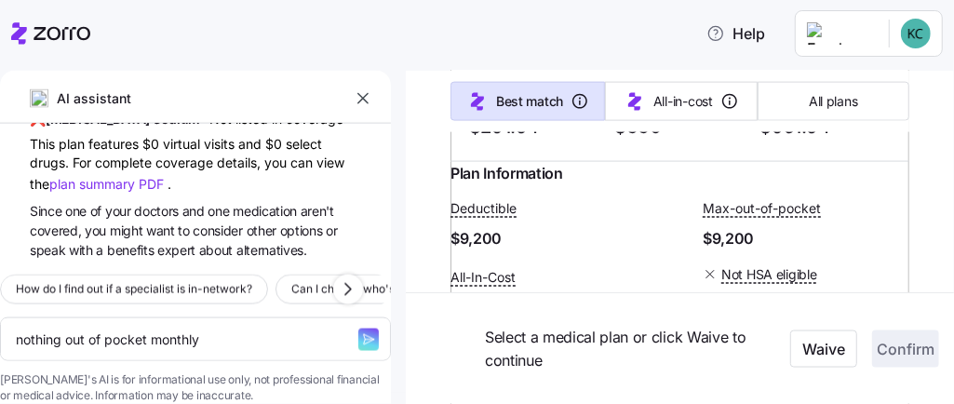
click at [361, 332] on icon "button" at bounding box center [368, 339] width 15 height 15
type textarea "x"
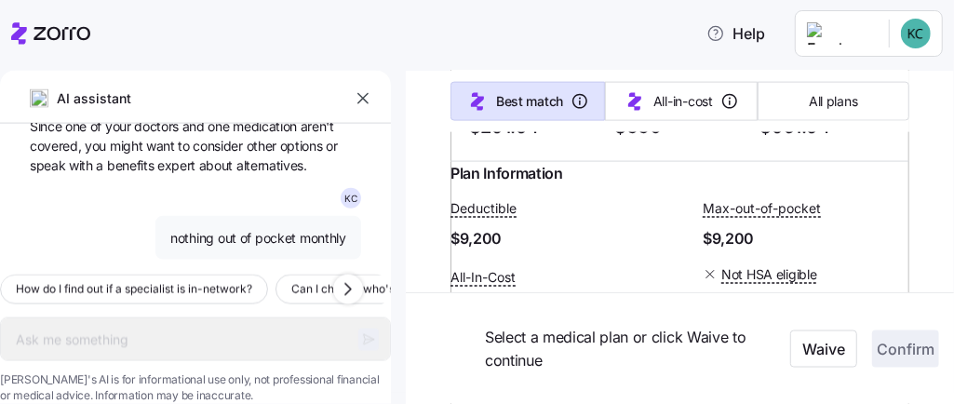
scroll to position [1065, 0]
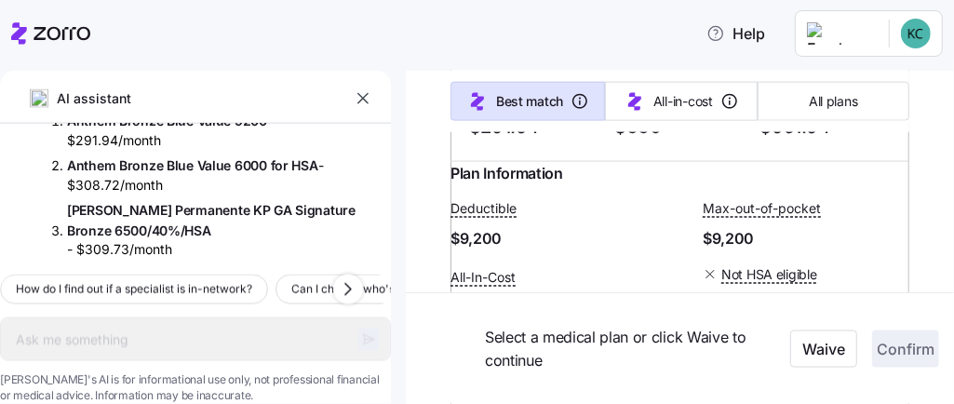
type textarea "x"
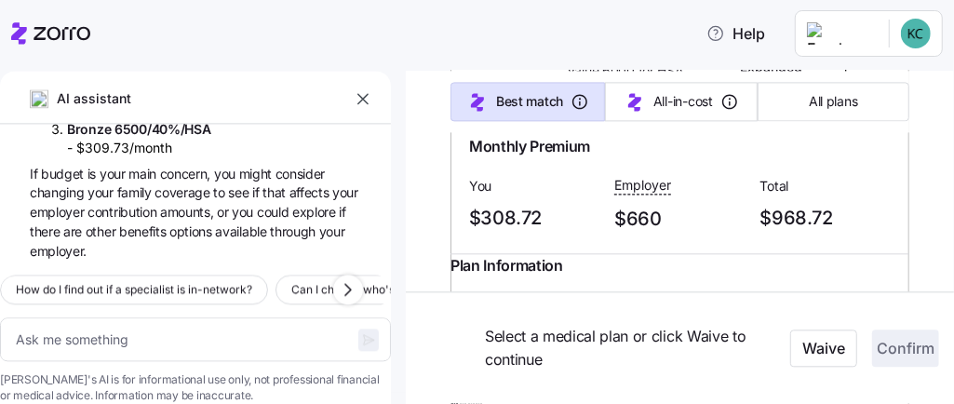
scroll to position [5831, 0]
